Goal: Information Seeking & Learning: Learn about a topic

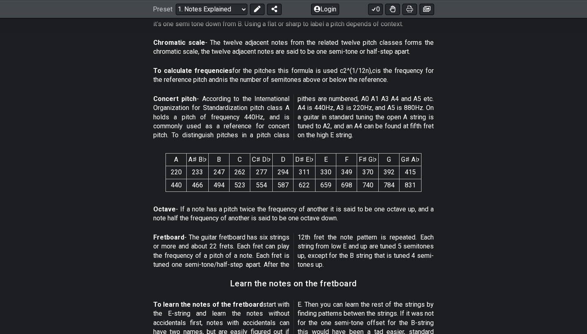
scroll to position [475, 0]
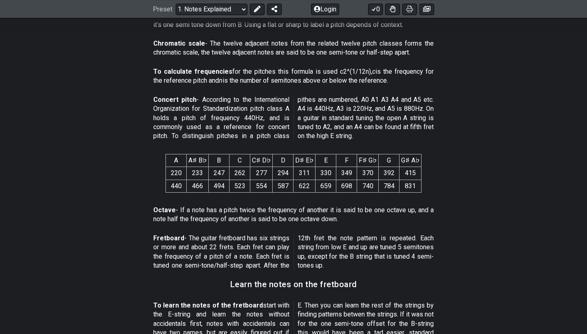
drag, startPoint x: 205, startPoint y: 39, endPoint x: 240, endPoint y: 52, distance: 37.8
click at [241, 52] on p "Chromatic scale - The twelve adjacent notes from the related twelve pitch class…" at bounding box center [293, 48] width 280 height 18
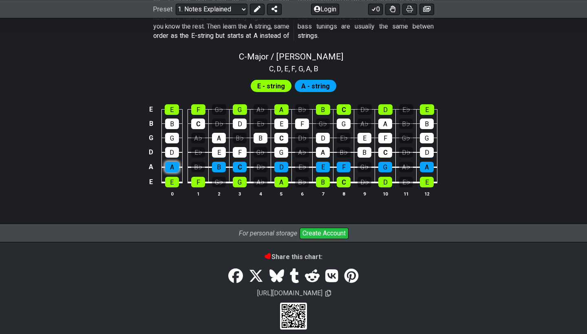
scroll to position [789, 0]
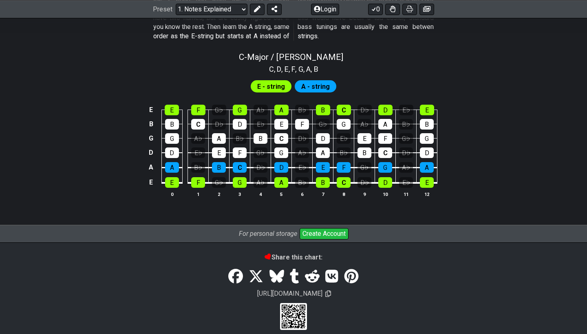
click at [306, 83] on span "A - string" at bounding box center [315, 87] width 29 height 12
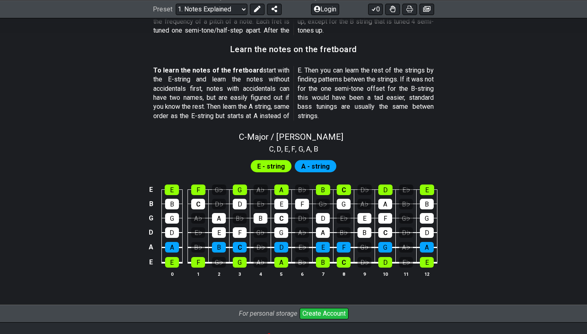
scroll to position [707, 0]
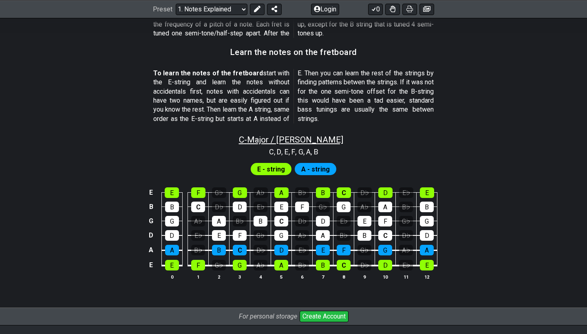
click at [264, 135] on span "C - Major / Ionian" at bounding box center [291, 140] width 104 height 10
select select "C"
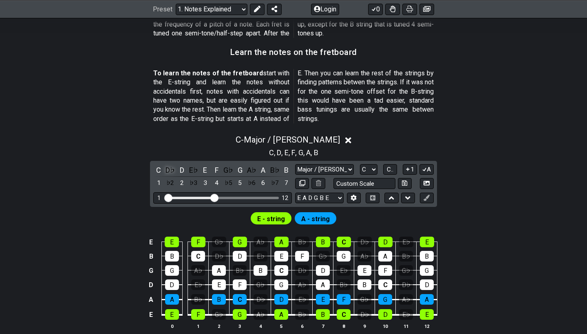
click at [172, 165] on div "D♭" at bounding box center [170, 170] width 11 height 11
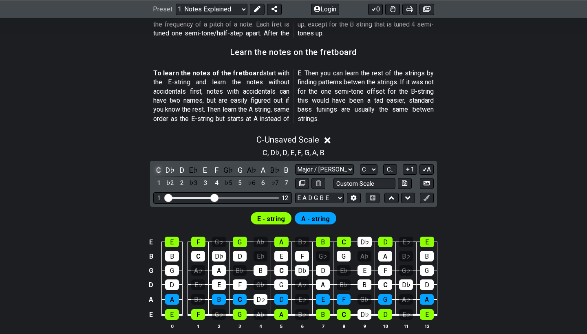
click at [161, 165] on div "C" at bounding box center [158, 170] width 11 height 11
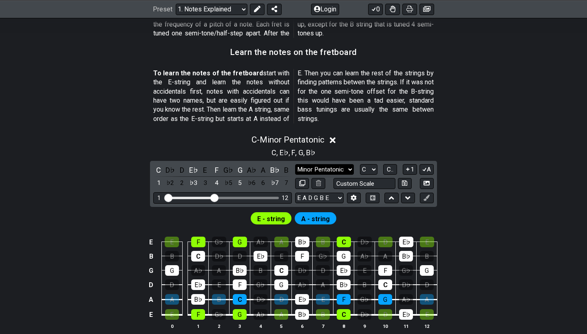
select select "Minor Blues"
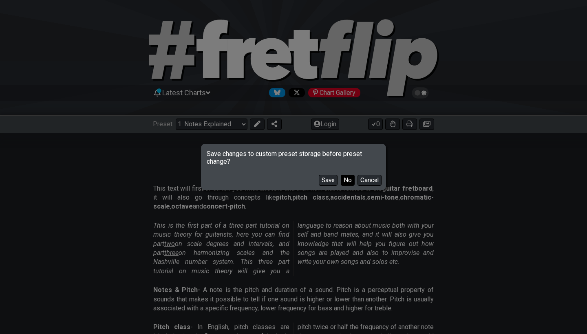
click at [346, 181] on button "No" at bounding box center [348, 180] width 14 height 11
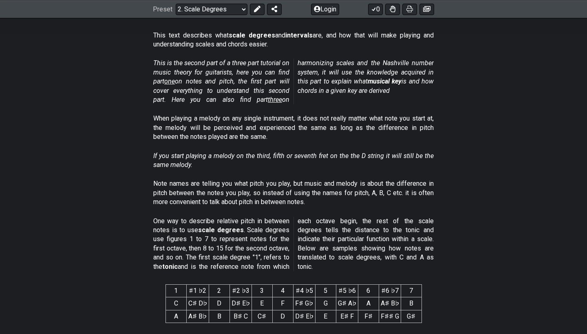
scroll to position [155, 0]
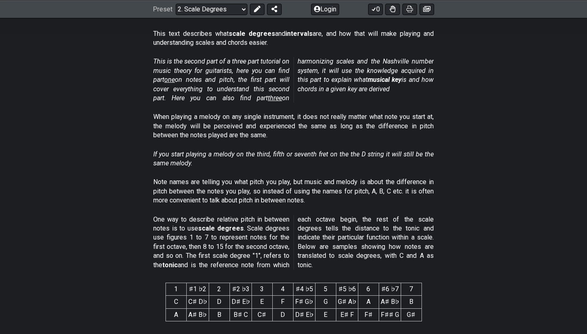
drag, startPoint x: 155, startPoint y: 61, endPoint x: 207, endPoint y: 72, distance: 53.8
click at [208, 72] on em "This is the second part of a three part tutorial on music theory for guitarists…" at bounding box center [293, 79] width 280 height 44
drag, startPoint x: 235, startPoint y: 70, endPoint x: 253, endPoint y: 74, distance: 17.5
click at [253, 74] on em "This is the second part of a three part tutorial on music theory for guitarists…" at bounding box center [293, 79] width 280 height 44
click at [251, 74] on em "This is the second part of a three part tutorial on music theory for guitarists…" at bounding box center [293, 79] width 280 height 44
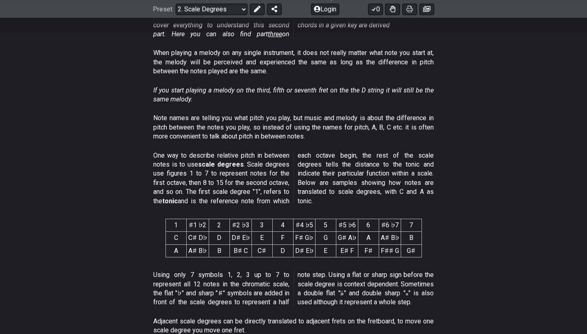
scroll to position [219, 0]
drag, startPoint x: 213, startPoint y: 46, endPoint x: 255, endPoint y: 79, distance: 52.9
click at [255, 79] on div "When playing a melody on any single instrument, it does not really matter what …" at bounding box center [293, 63] width 280 height 37
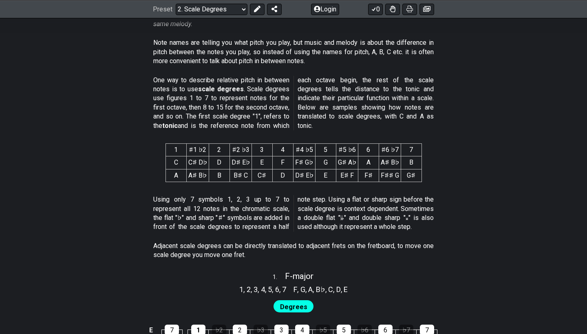
scroll to position [293, 0]
drag, startPoint x: 246, startPoint y: 88, endPoint x: 271, endPoint y: 102, distance: 28.3
click at [271, 102] on p "One way to describe relative pitch in between notes is to use scale degrees . S…" at bounding box center [293, 104] width 280 height 55
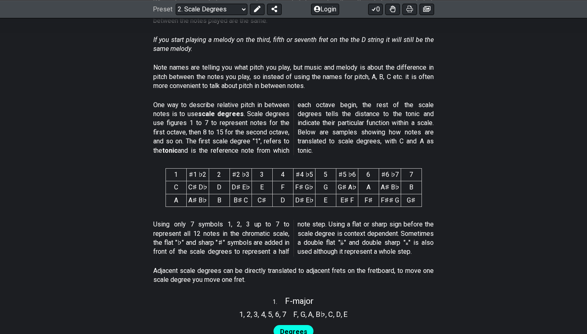
scroll to position [270, 0]
drag, startPoint x: 187, startPoint y: 118, endPoint x: 228, endPoint y: 123, distance: 40.7
click at [228, 123] on p "One way to describe relative pitch in between notes is to use scale degrees . S…" at bounding box center [293, 127] width 280 height 55
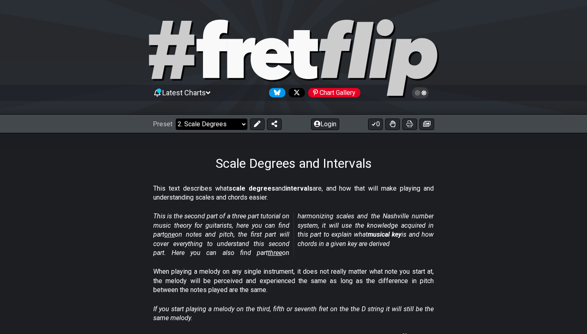
scroll to position [0, 0]
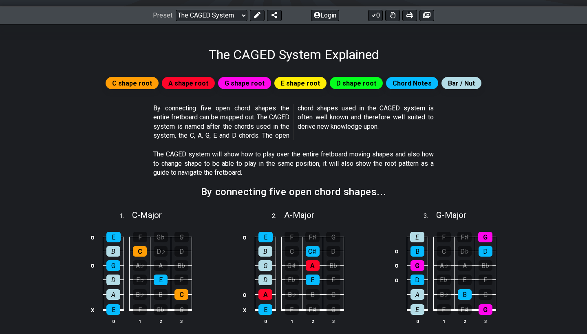
scroll to position [112, 0]
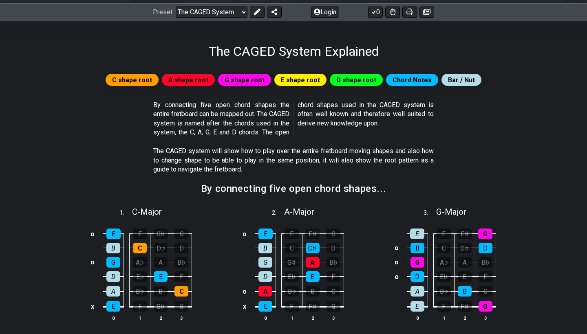
click at [145, 78] on span "C shape root" at bounding box center [132, 80] width 40 height 12
click at [184, 78] on span "A shape root" at bounding box center [188, 80] width 40 height 12
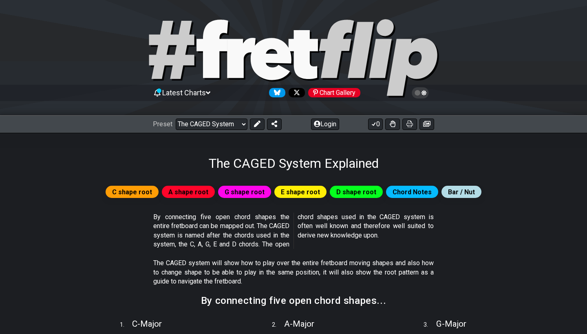
scroll to position [0, 0]
select select "/find-all-notes"
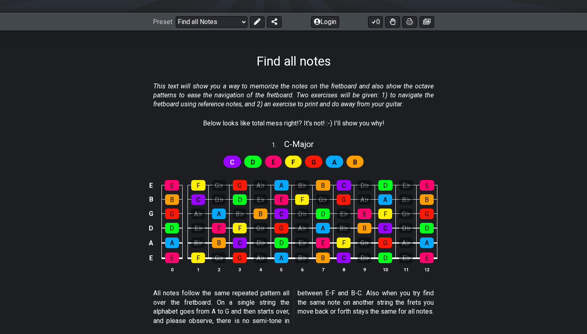
scroll to position [101, 0]
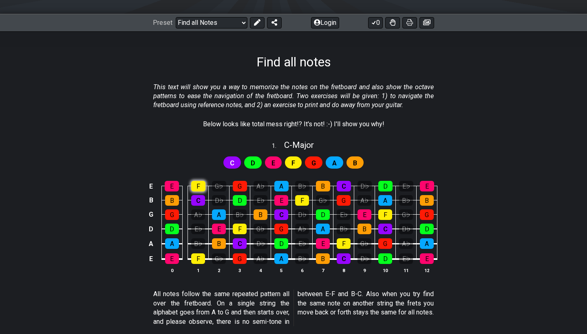
click at [198, 183] on div "F" at bounding box center [198, 186] width 14 height 11
click at [173, 184] on div "E" at bounding box center [172, 186] width 14 height 11
click at [204, 182] on div "F" at bounding box center [198, 186] width 14 height 11
click at [173, 185] on div "E" at bounding box center [172, 186] width 14 height 11
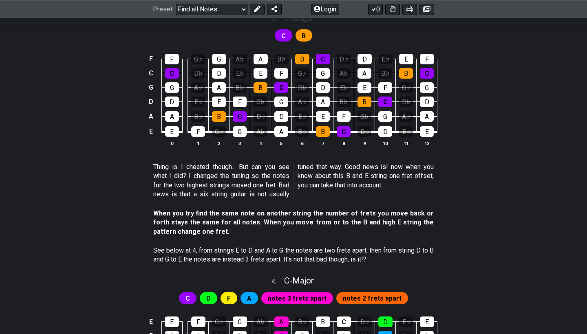
scroll to position [547, 0]
